Goal: Find specific page/section: Find specific page/section

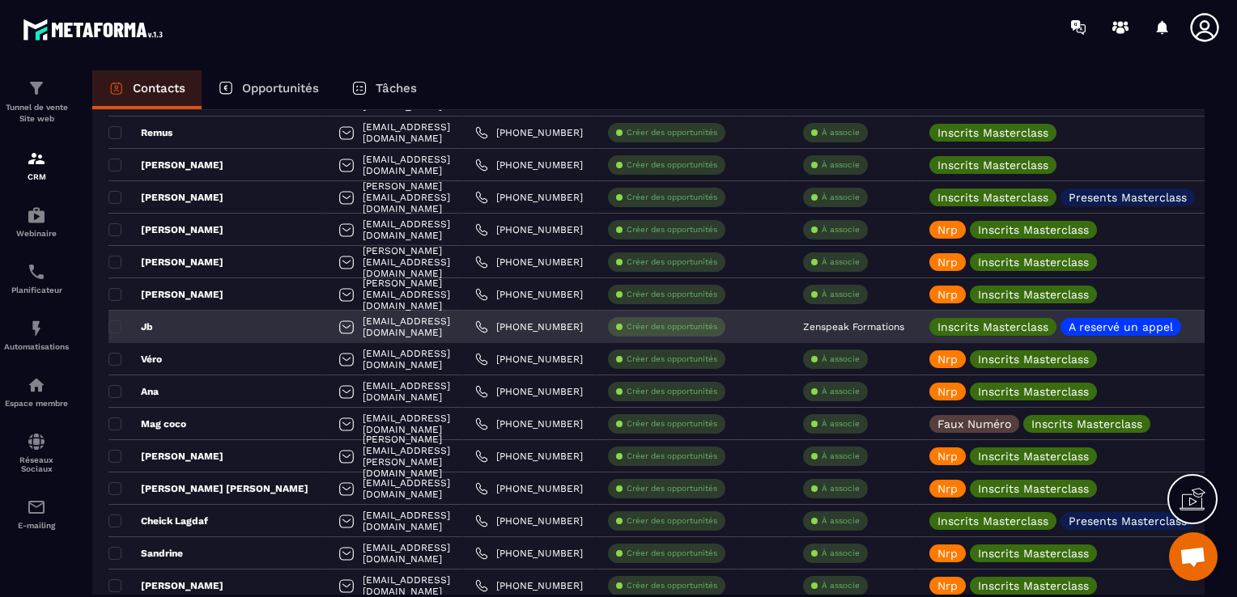
scroll to position [2024, 0]
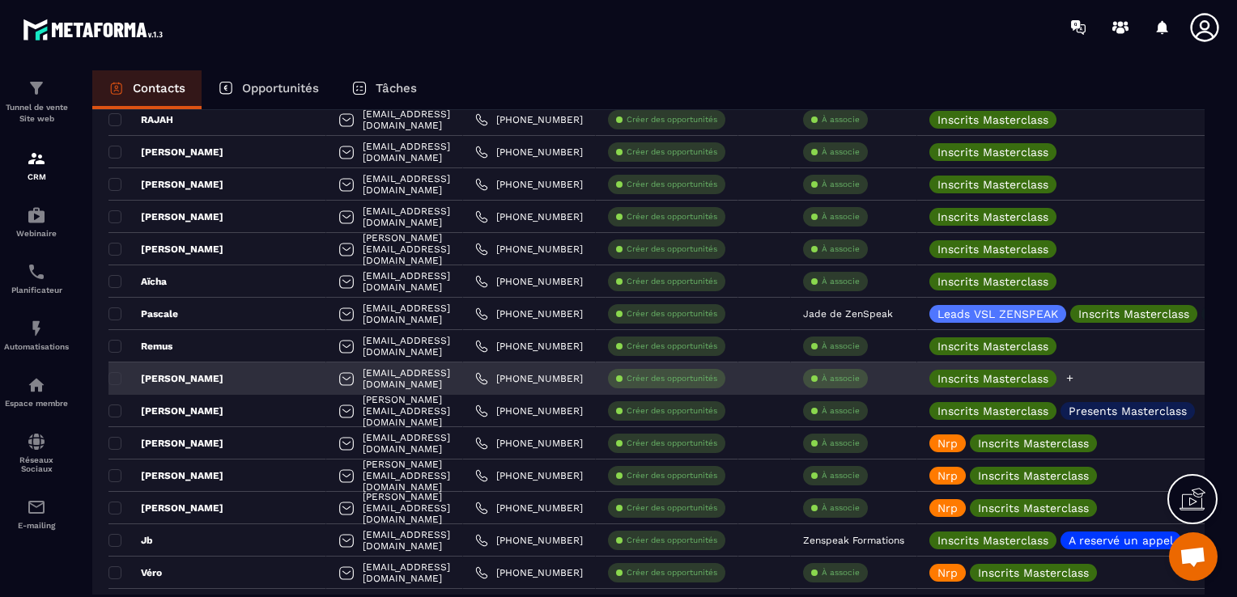
click at [1075, 374] on icon at bounding box center [1069, 378] width 11 height 11
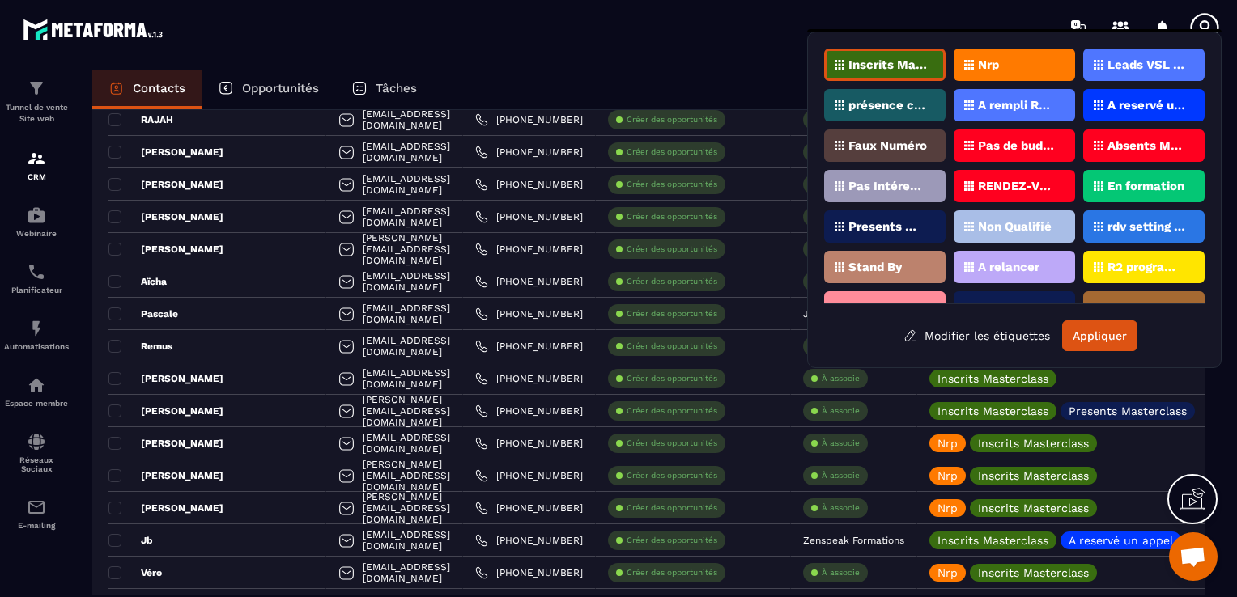
click at [1059, 71] on div "Nrp" at bounding box center [1014, 65] width 121 height 32
click at [1107, 333] on button "Appliquer" at bounding box center [1099, 336] width 75 height 31
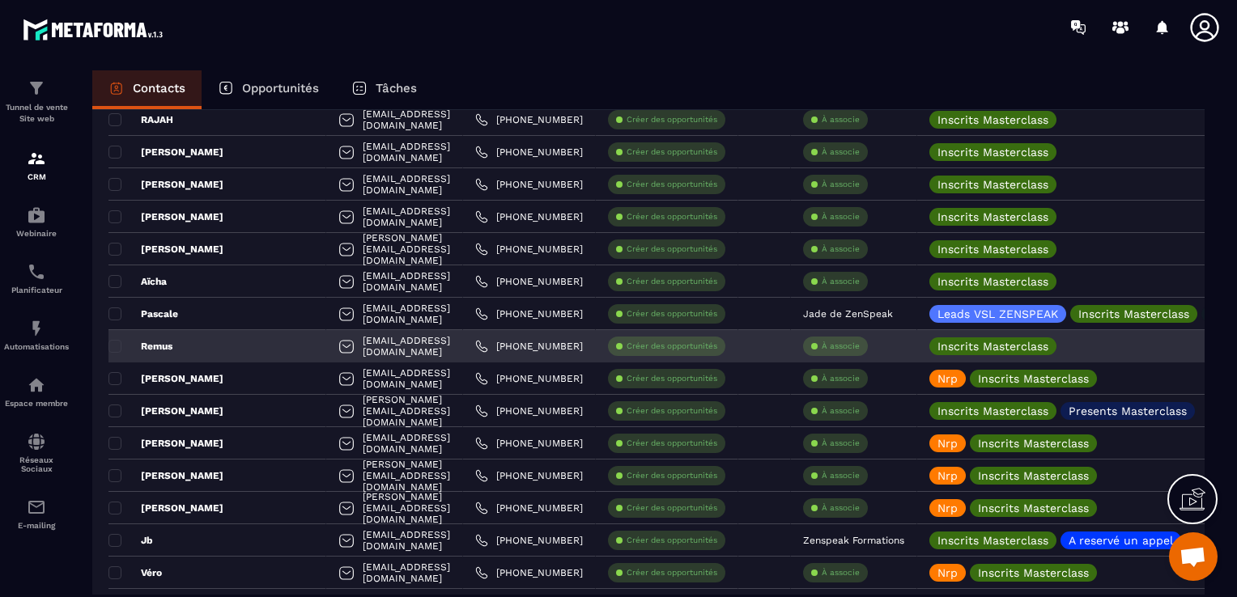
click at [219, 340] on div "Remus" at bounding box center [217, 346] width 218 height 32
